Goal: Task Accomplishment & Management: Manage account settings

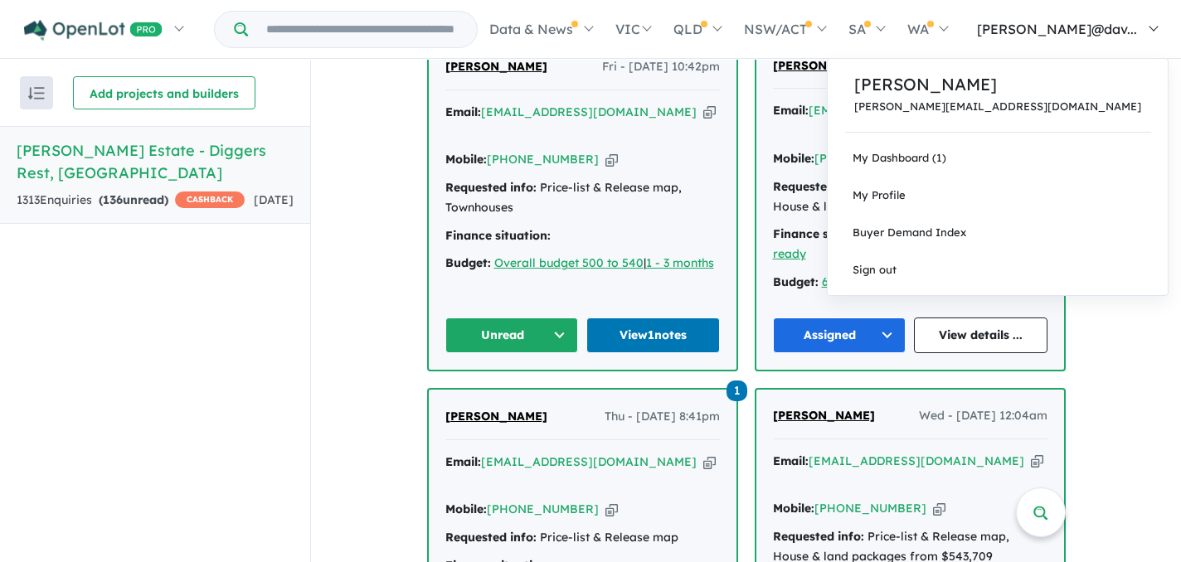
scroll to position [730, 0]
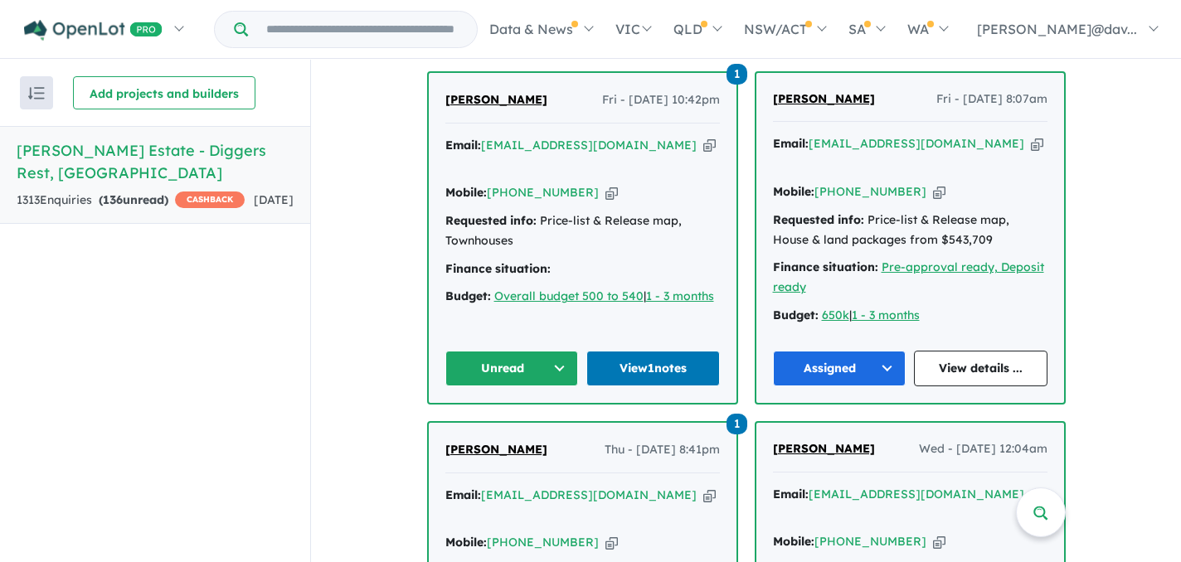
click at [557, 363] on button "Unread" at bounding box center [513, 369] width 134 height 36
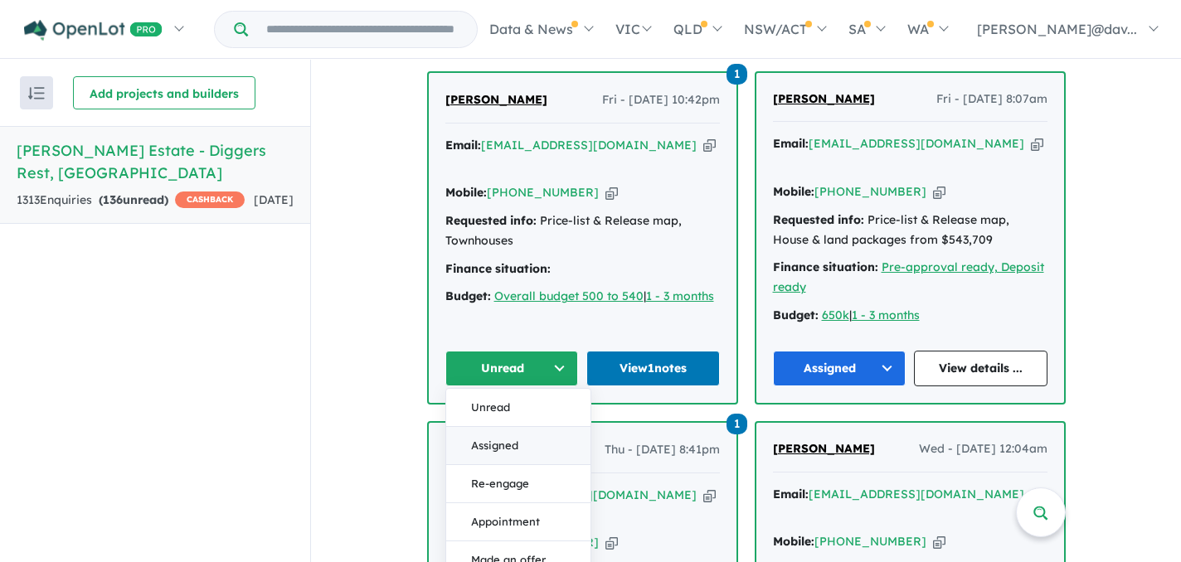
click at [502, 438] on button "Assigned" at bounding box center [518, 446] width 144 height 38
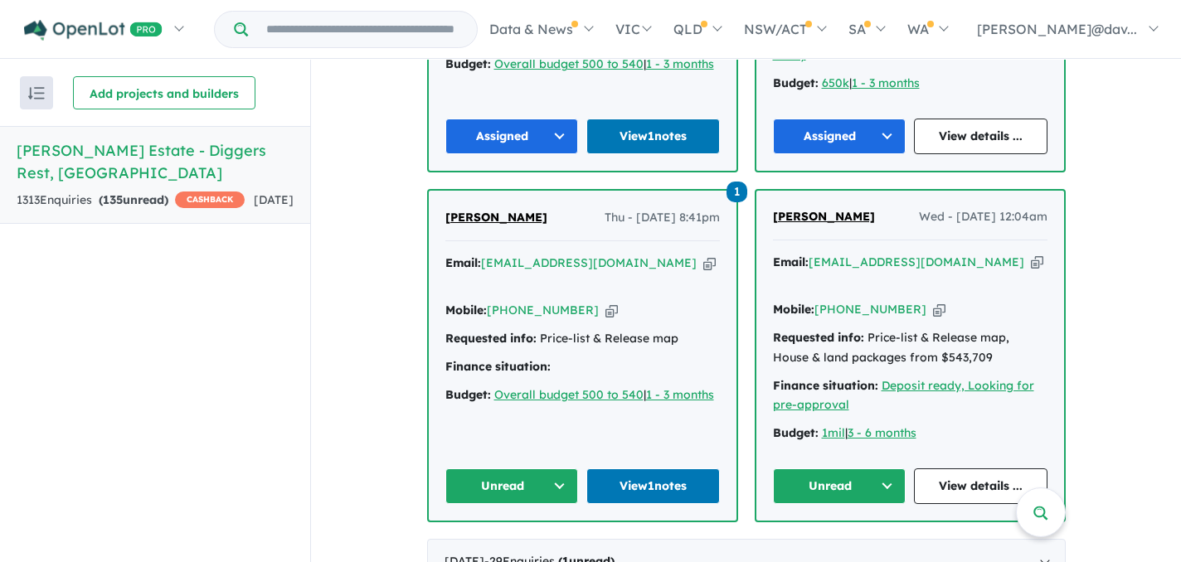
scroll to position [1029, 0]
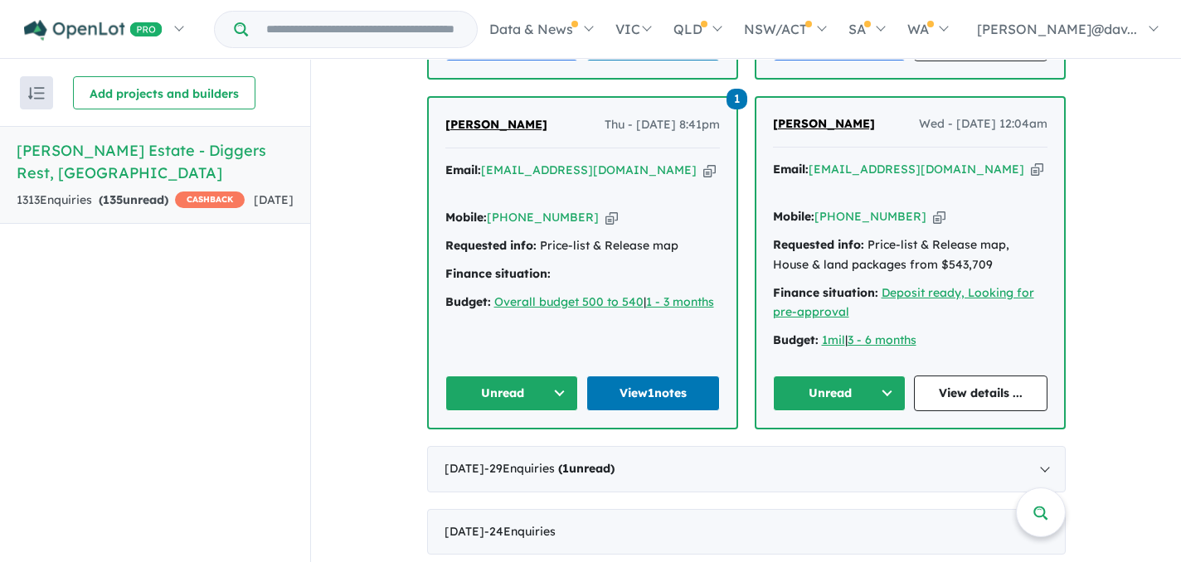
scroll to position [1062, 0]
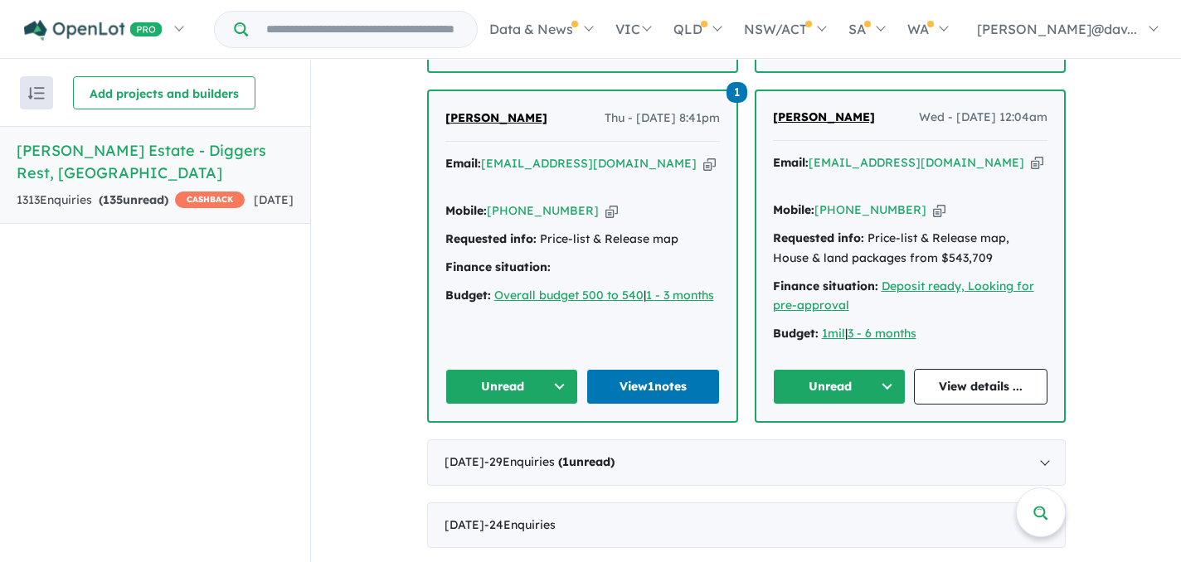
click at [554, 369] on button "Unread" at bounding box center [513, 387] width 134 height 36
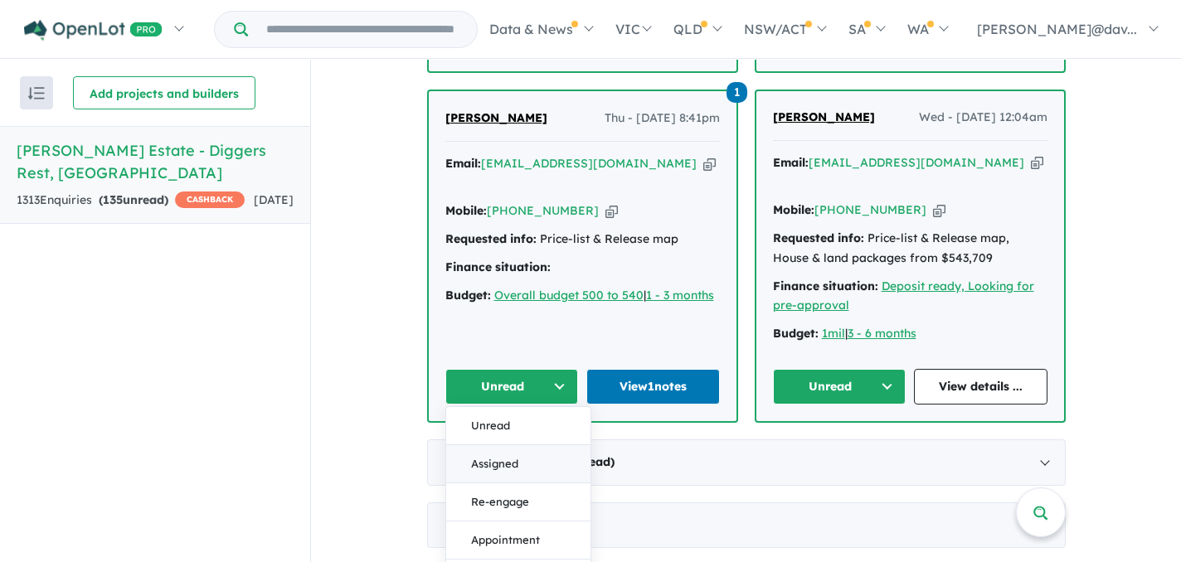
click at [497, 446] on button "Assigned" at bounding box center [518, 465] width 144 height 38
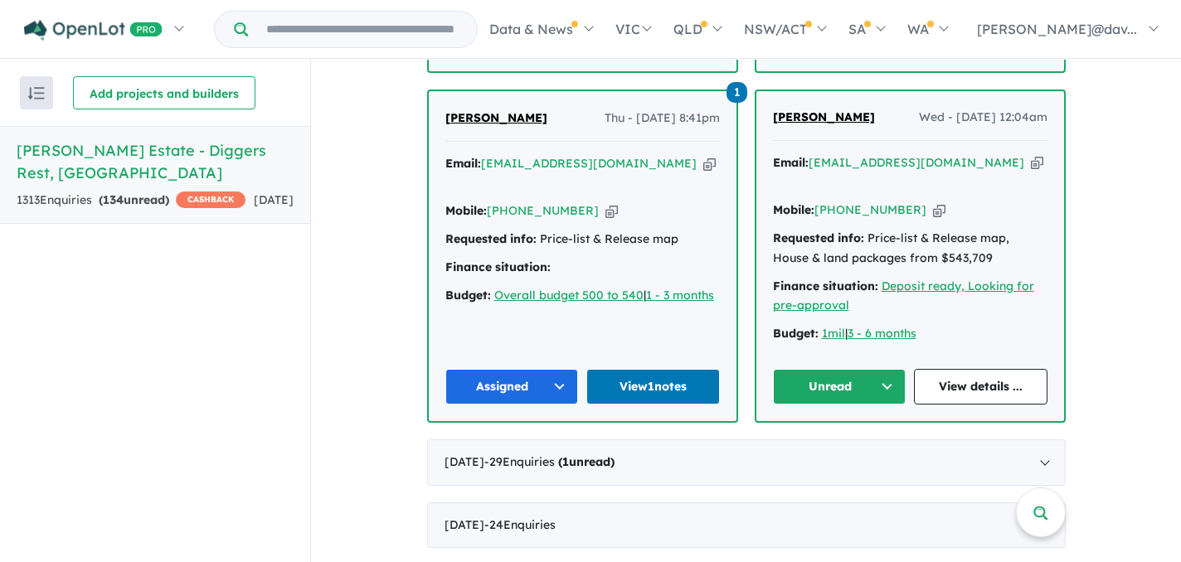
click at [880, 369] on button "Unread" at bounding box center [840, 387] width 134 height 36
click at [821, 446] on button "Assigned" at bounding box center [846, 465] width 144 height 38
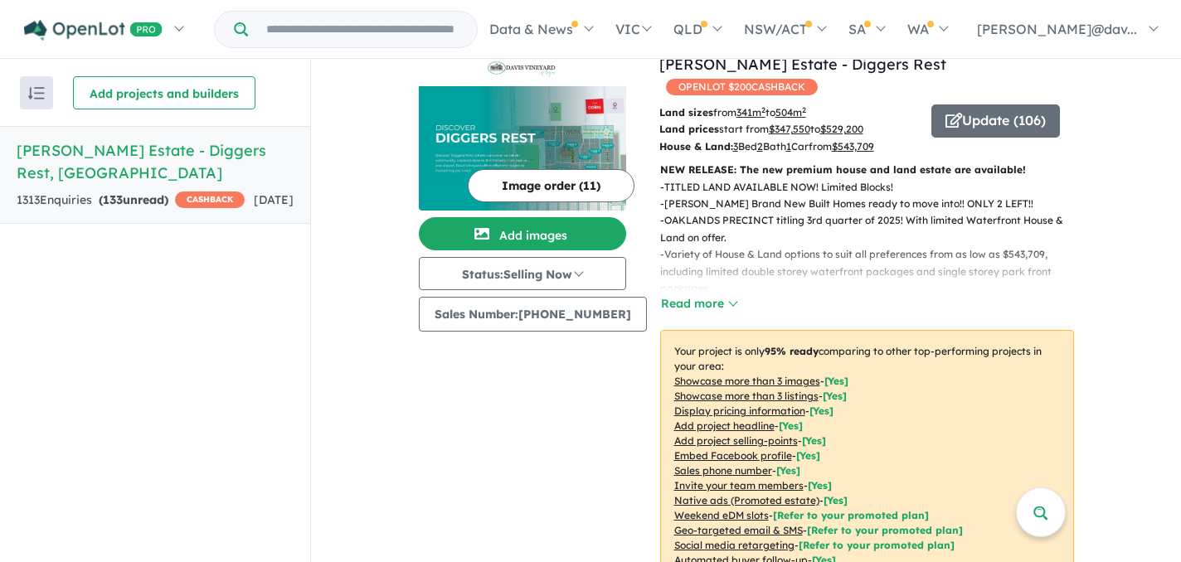
scroll to position [0, 0]
